Goal: Transaction & Acquisition: Obtain resource

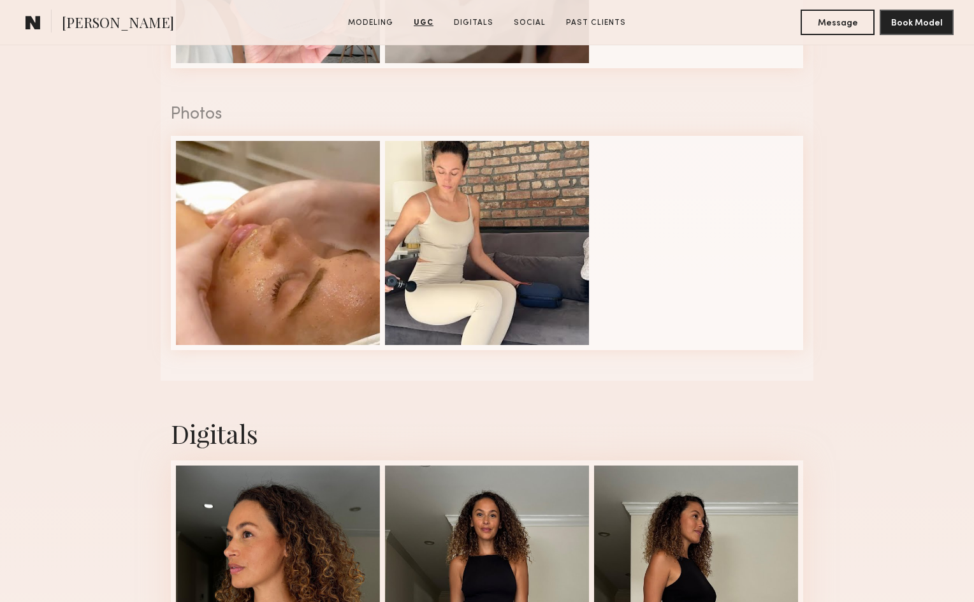
scroll to position [1848, 0]
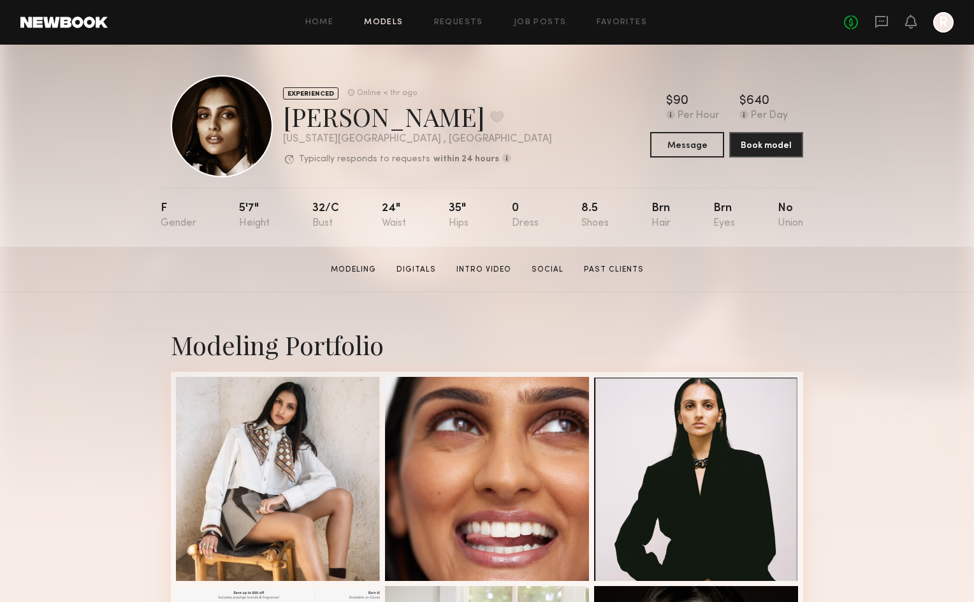
click at [396, 24] on link "Models" at bounding box center [383, 22] width 39 height 8
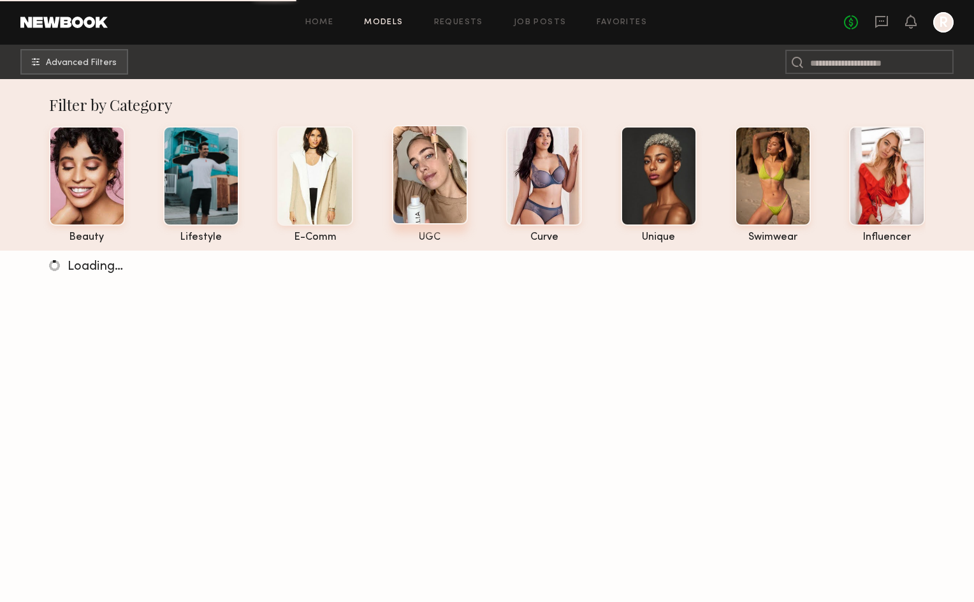
click at [447, 175] on div at bounding box center [430, 174] width 76 height 99
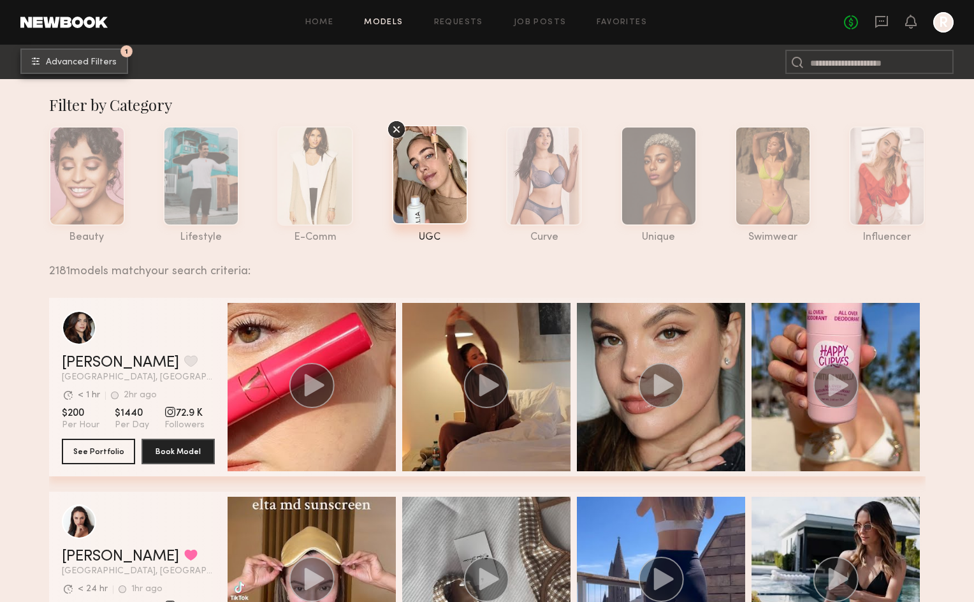
click at [71, 60] on span "Advanced Filters" at bounding box center [81, 62] width 71 height 9
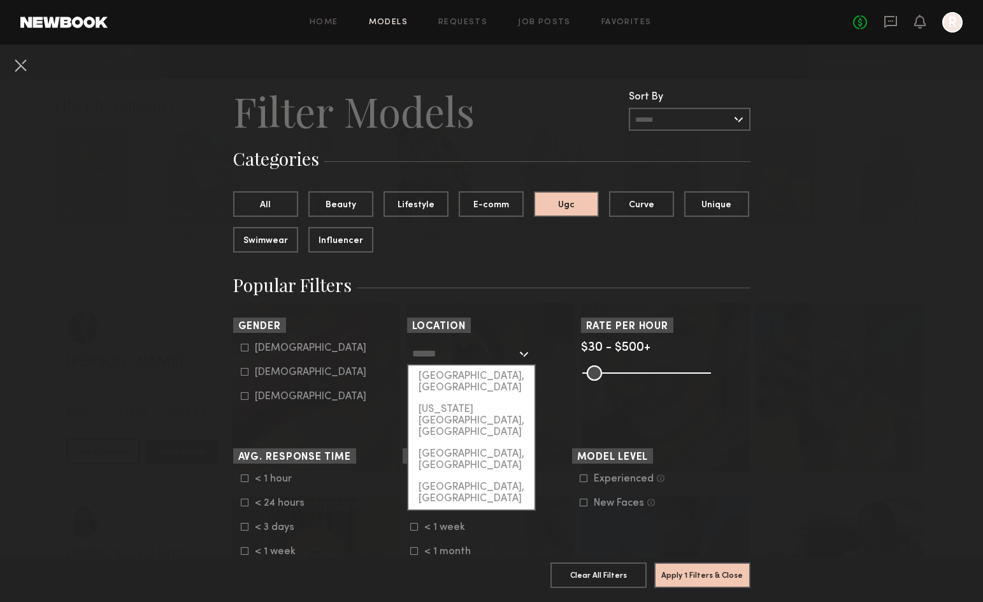
click at [447, 346] on input "text" at bounding box center [464, 353] width 105 height 22
click at [466, 405] on div "[US_STATE][GEOGRAPHIC_DATA], [GEOGRAPHIC_DATA]" at bounding box center [472, 420] width 126 height 45
type input "**********"
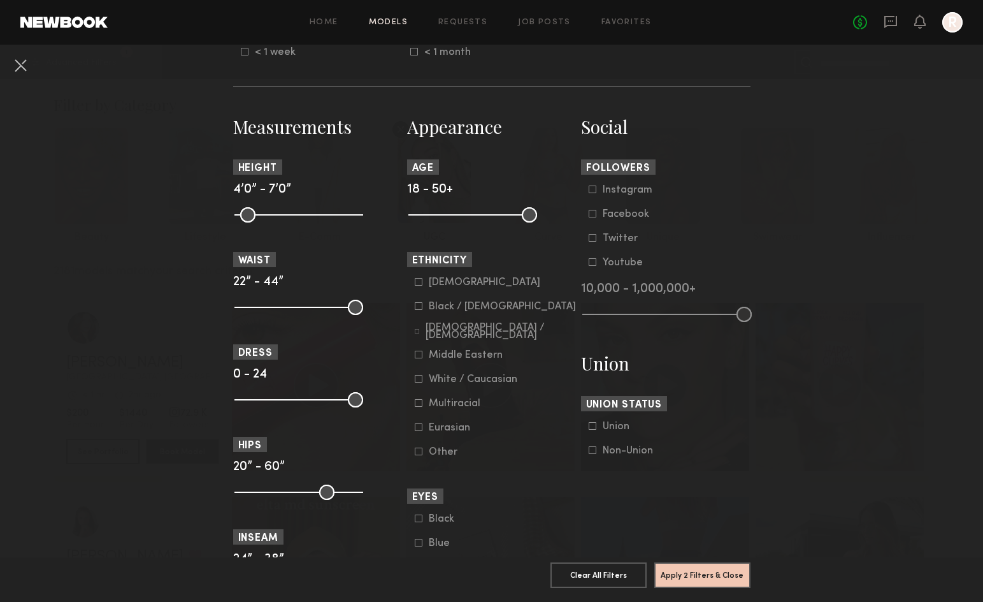
scroll to position [510, 0]
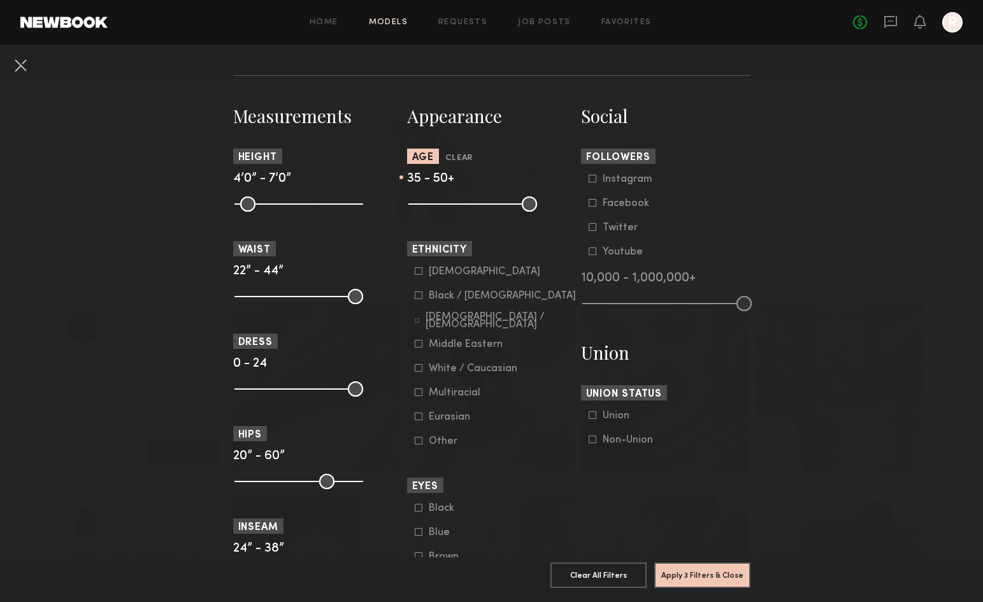
drag, startPoint x: 416, startPoint y: 202, endPoint x: 470, endPoint y: 203, distance: 54.8
type input "**"
click at [470, 203] on input "range" at bounding box center [473, 203] width 129 height 15
click at [878, 215] on nb-browse-filters "**********" at bounding box center [491, 356] width 983 height 1642
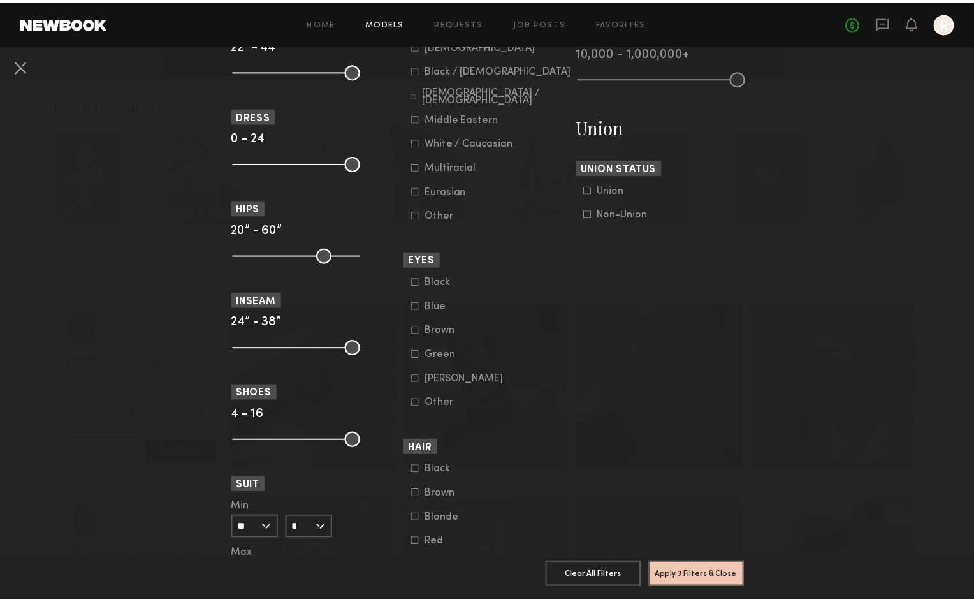
scroll to position [765, 0]
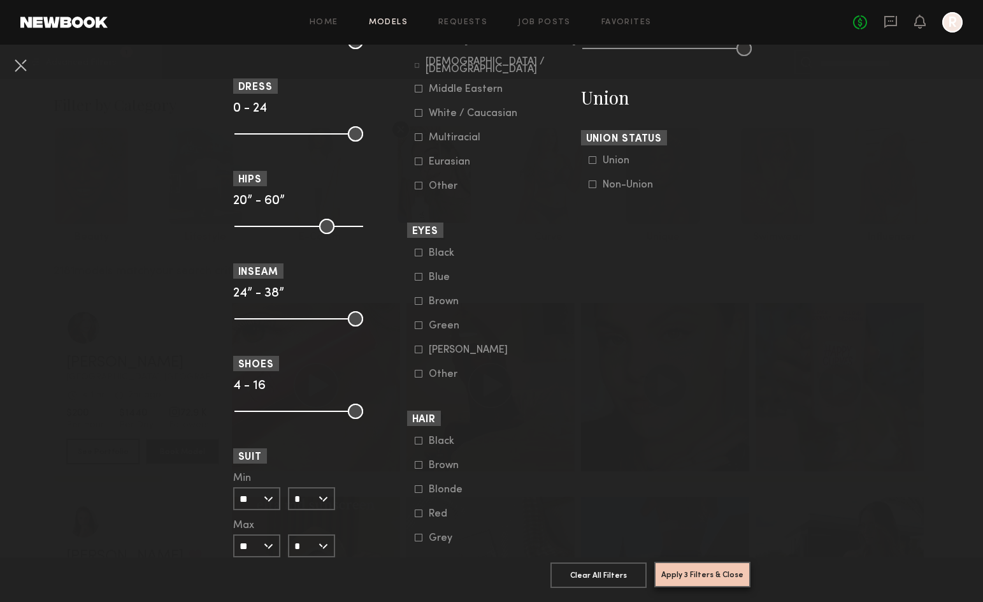
click at [723, 565] on button "Apply 3 Filters & Close" at bounding box center [703, 573] width 96 height 25
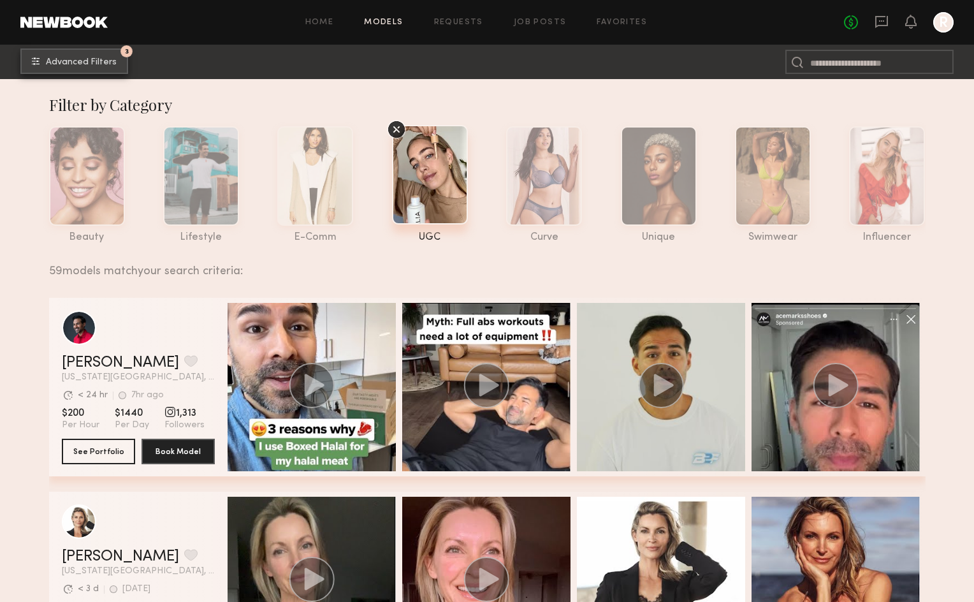
click at [67, 62] on span "Advanced Filters" at bounding box center [81, 62] width 71 height 9
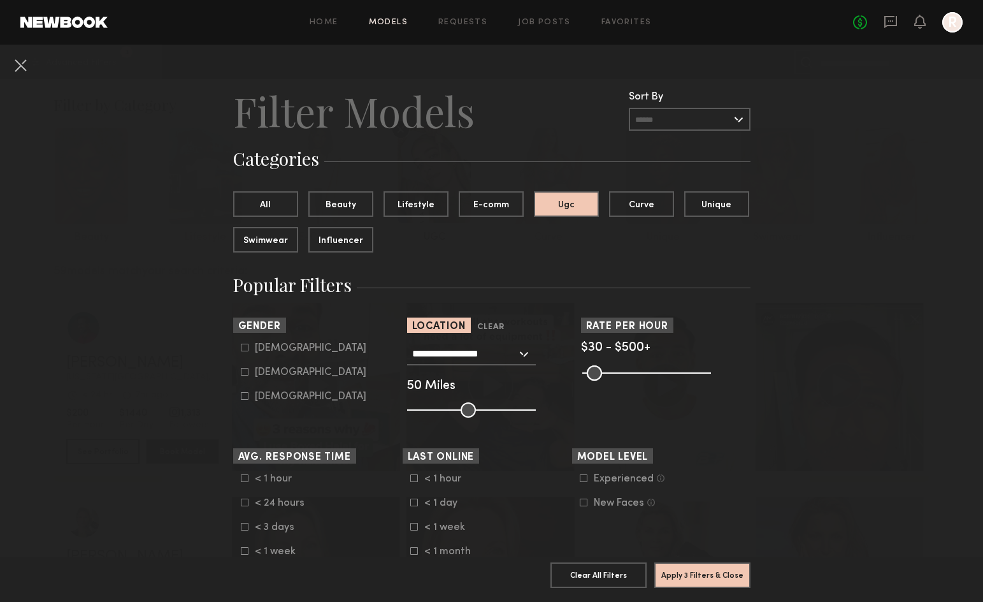
click at [267, 372] on div "Female" at bounding box center [311, 372] width 112 height 8
type input "**"
click at [726, 563] on button "Apply 4 Filters & Close" at bounding box center [703, 573] width 96 height 25
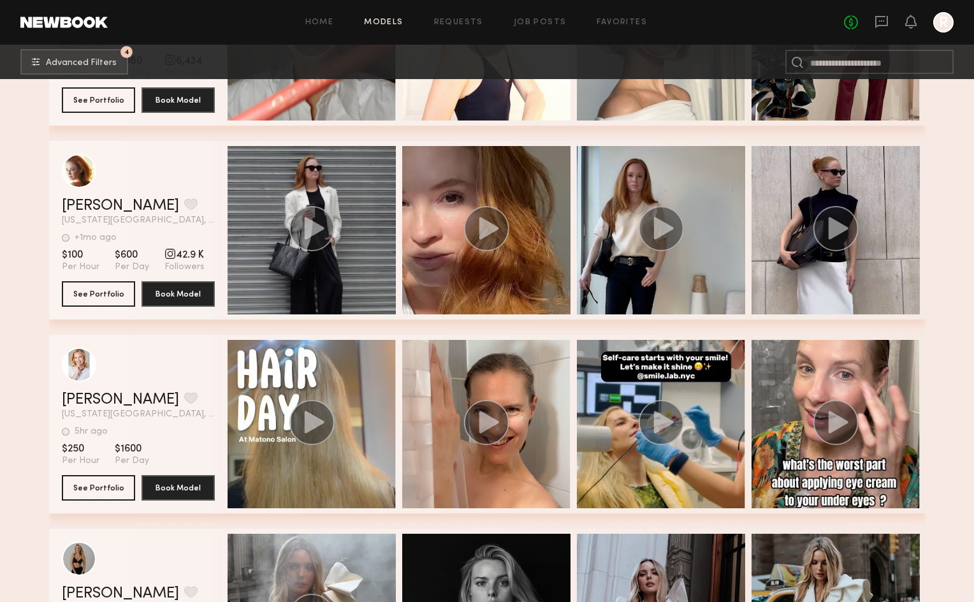
scroll to position [3453, 0]
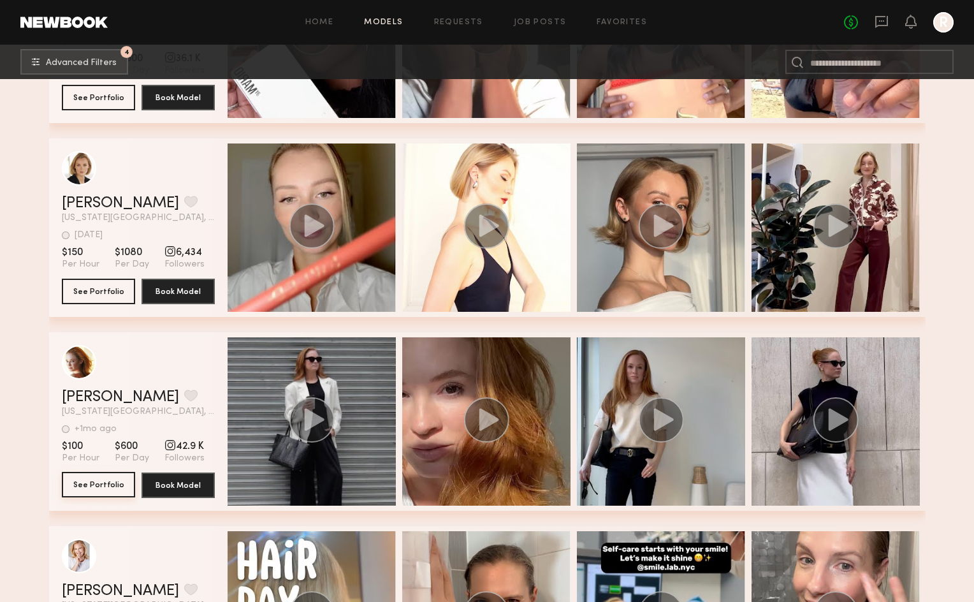
click at [108, 497] on button "See Portfolio" at bounding box center [98, 484] width 73 height 25
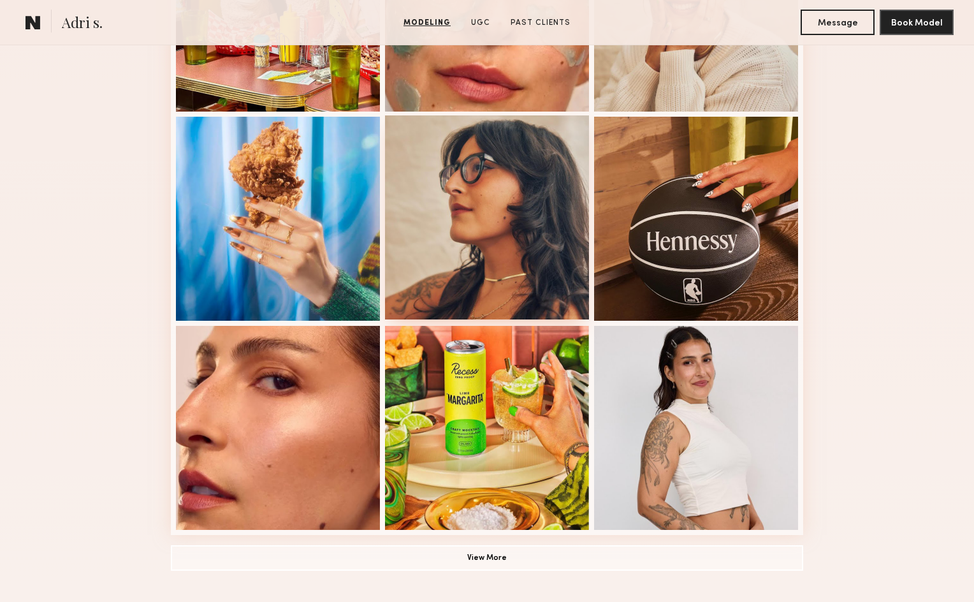
scroll to position [701, 0]
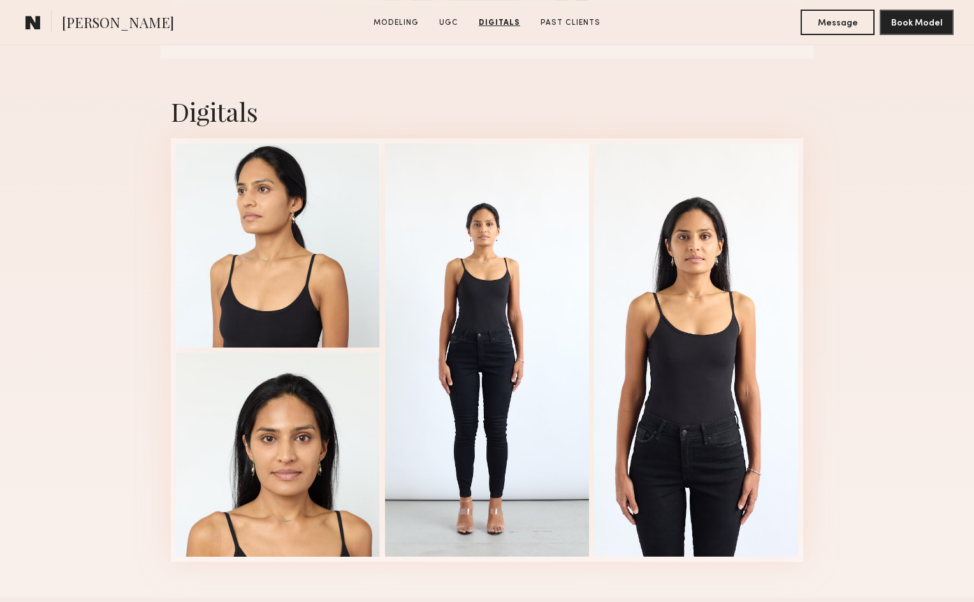
scroll to position [1593, 0]
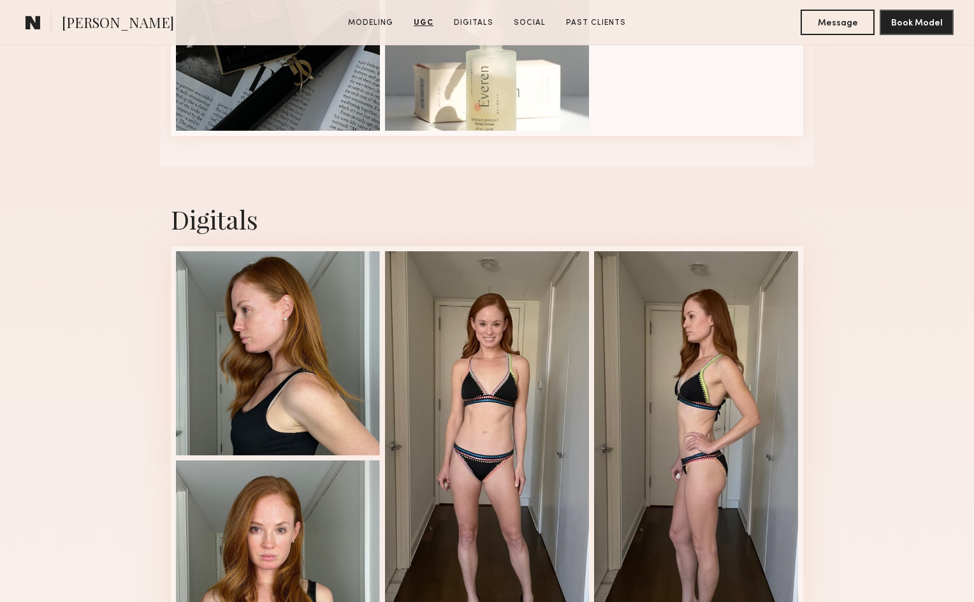
scroll to position [3125, 0]
